Goal: Information Seeking & Learning: Find specific fact

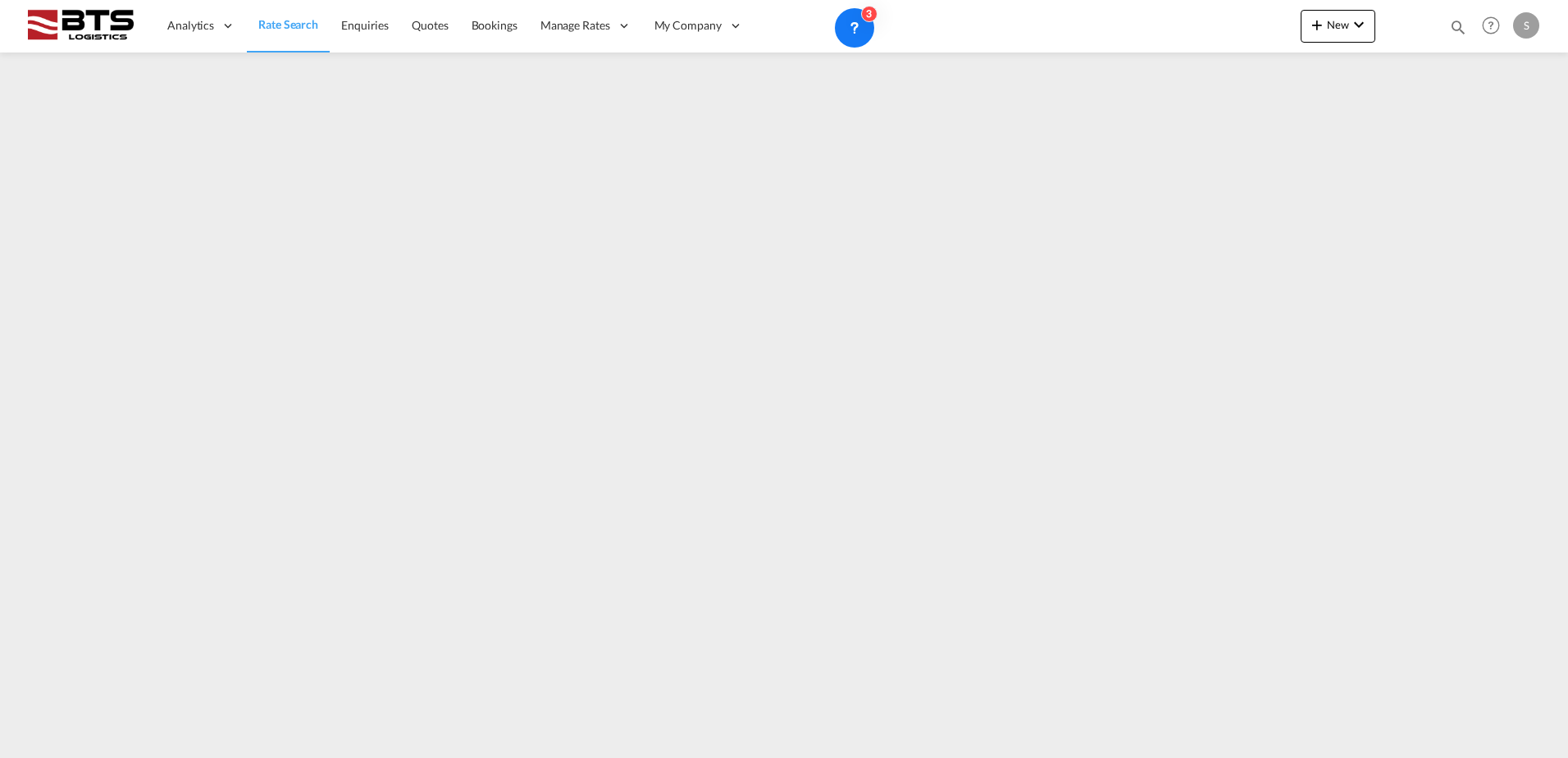
click at [327, 28] on link "Rate Search" at bounding box center [288, 26] width 83 height 54
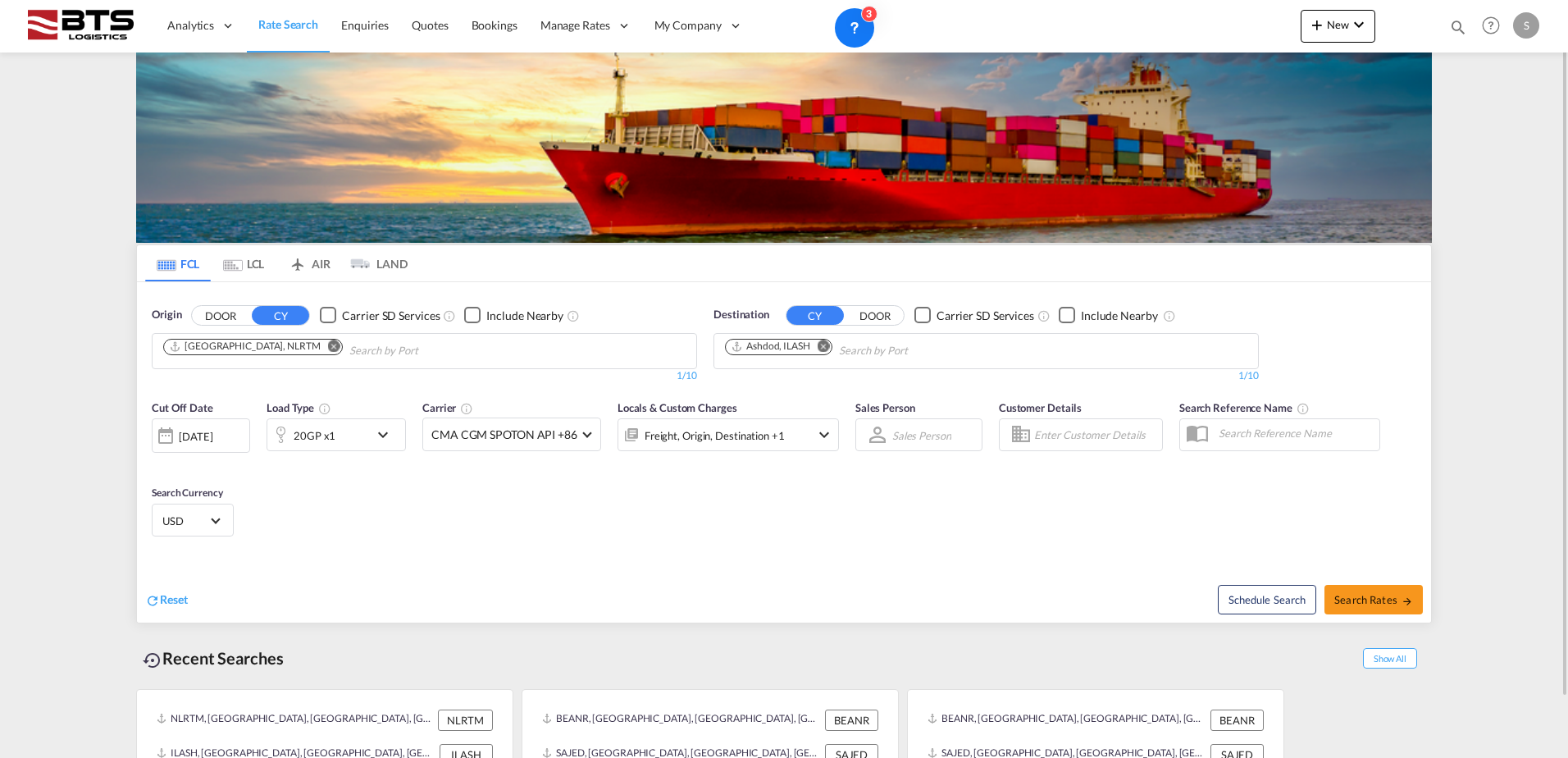
click at [821, 348] on md-icon "Remove" at bounding box center [824, 345] width 12 height 12
paste input "[GEOGRAPHIC_DATA]"
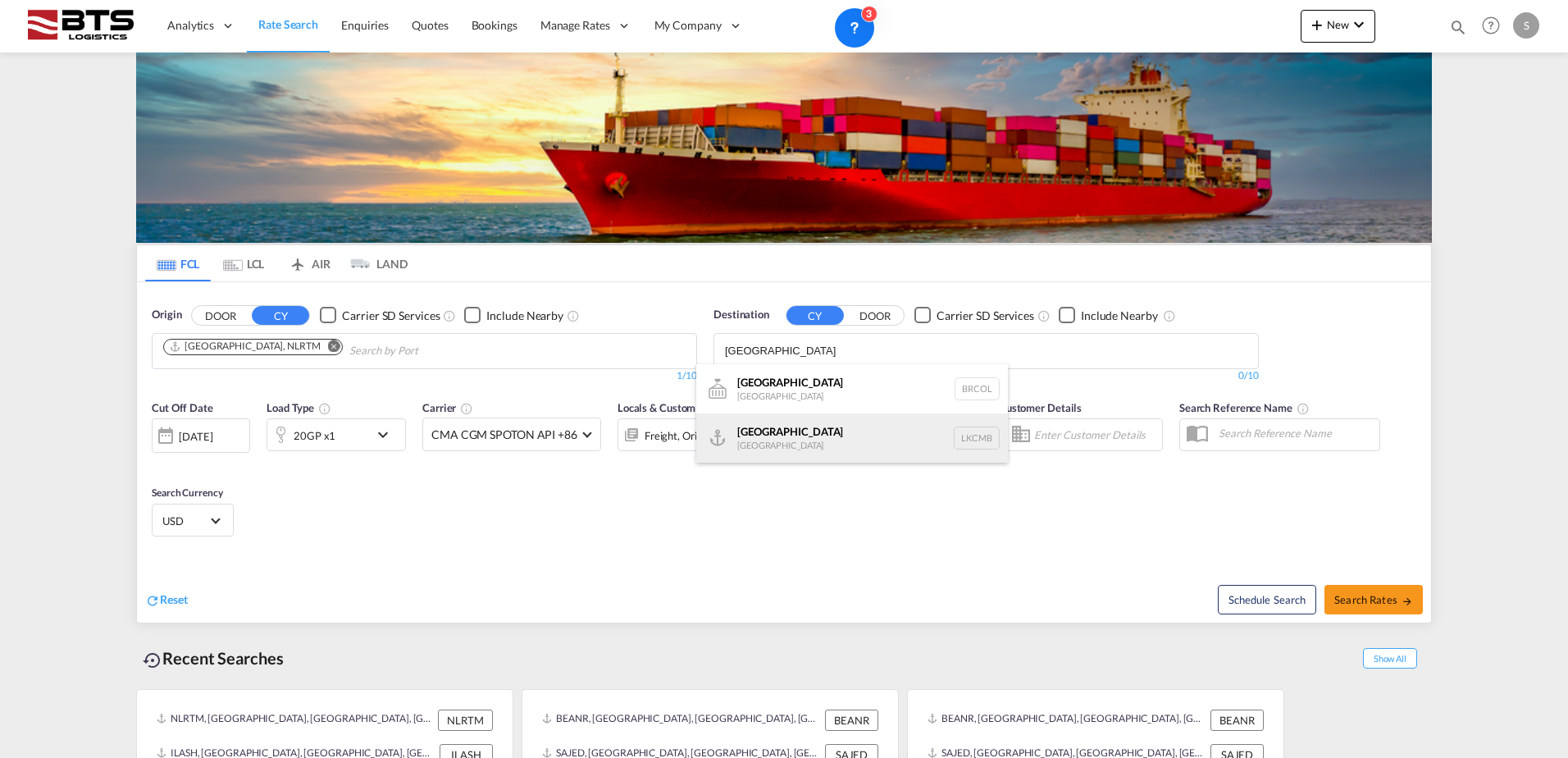
type input "[GEOGRAPHIC_DATA]"
click at [819, 430] on div "Colombo [GEOGRAPHIC_DATA] LKCMB" at bounding box center [853, 438] width 312 height 49
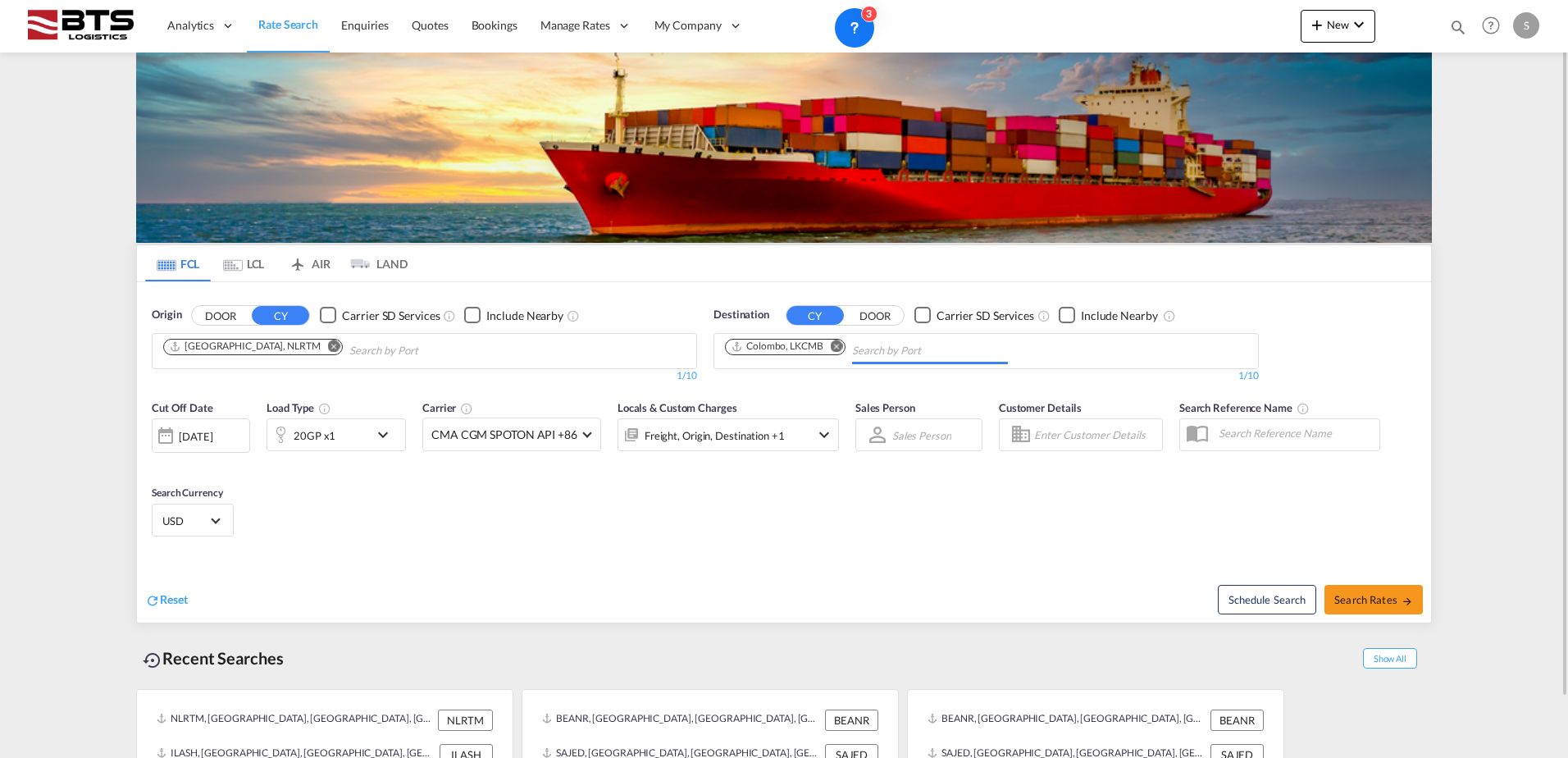
click at [338, 445] on div "20GP x1" at bounding box center [318, 435] width 101 height 32
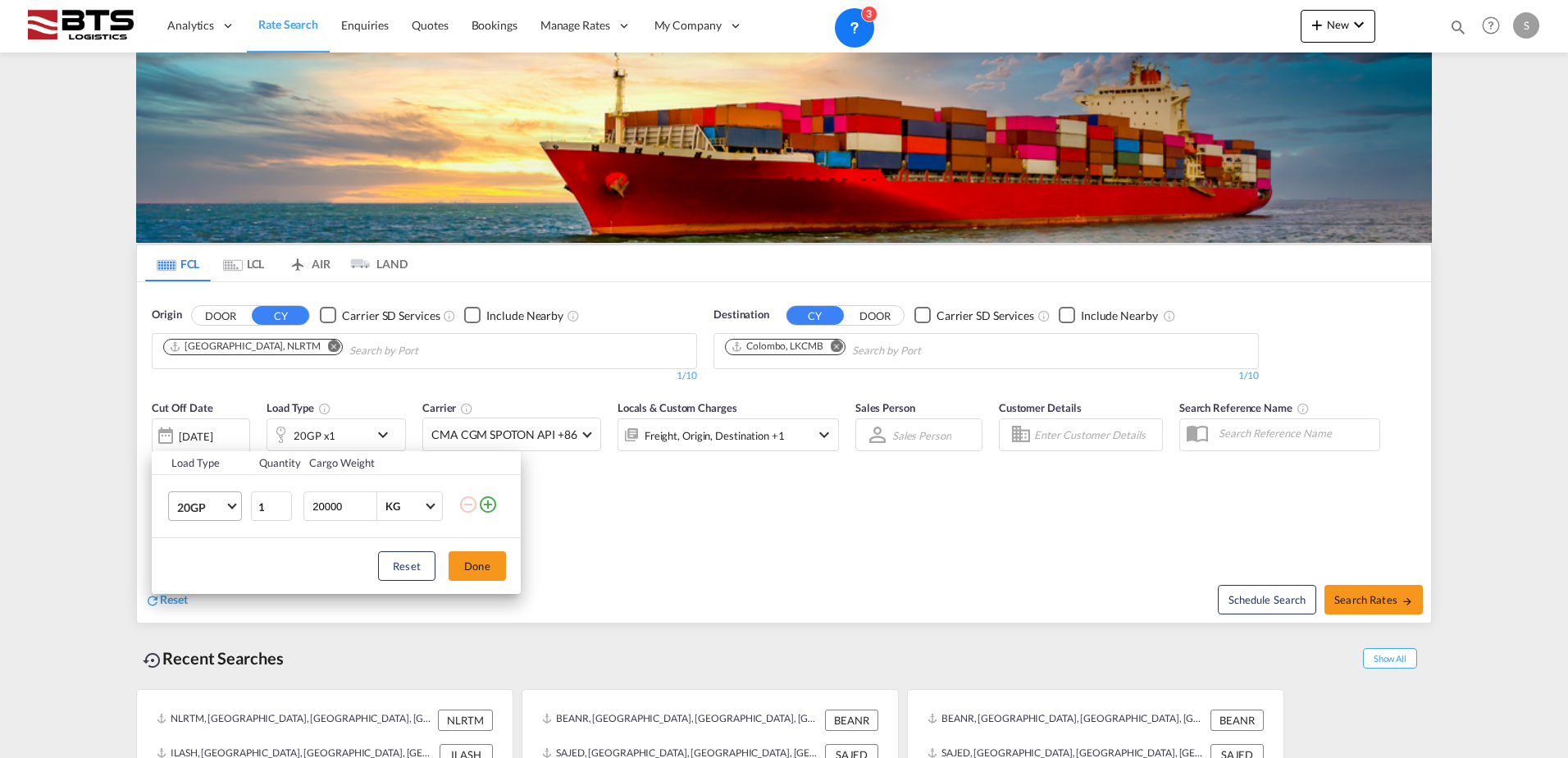
click at [213, 501] on span "20GP" at bounding box center [201, 507] width 48 height 16
click at [225, 587] on md-option "40HC" at bounding box center [219, 586] width 112 height 39
click at [505, 558] on button "Done" at bounding box center [477, 565] width 57 height 30
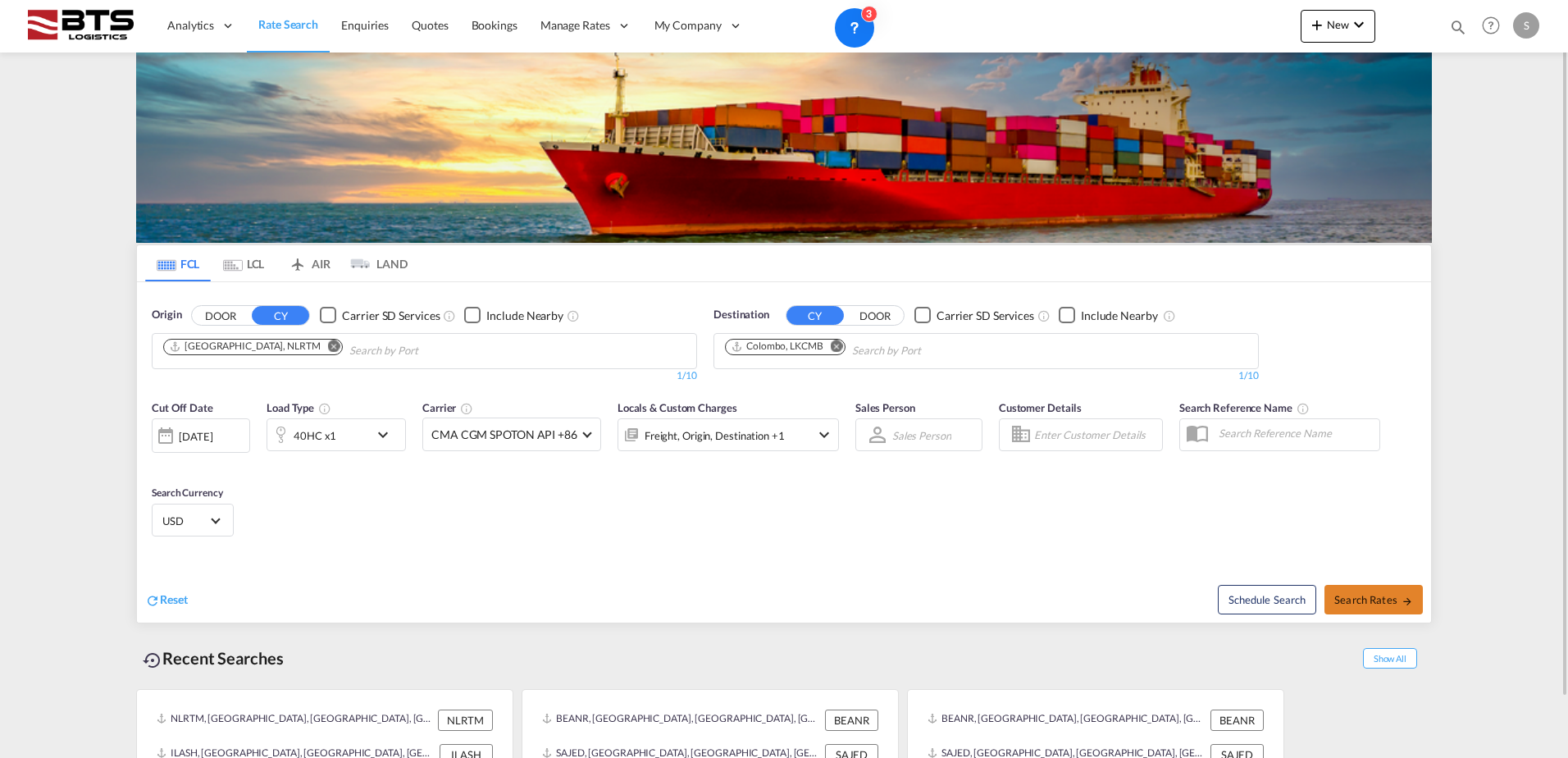
click at [1392, 594] on span "Search Rates" at bounding box center [1374, 599] width 78 height 13
type input "NLRTM to LKCMB / [DATE]"
